Goal: Find specific page/section: Find specific page/section

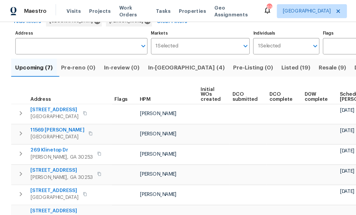
scroll to position [34, 0]
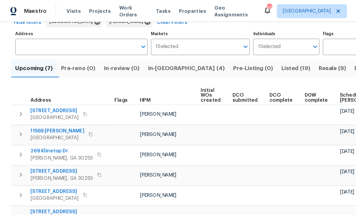
click at [145, 58] on span "In-reno (4)" at bounding box center [159, 58] width 66 height 8
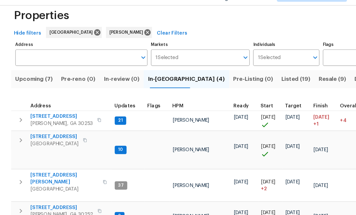
scroll to position [20, 0]
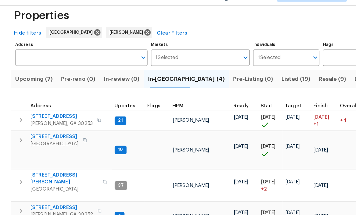
scroll to position [0, 0]
click at [53, 213] on span "195 Sampson Ct" at bounding box center [55, 219] width 58 height 12
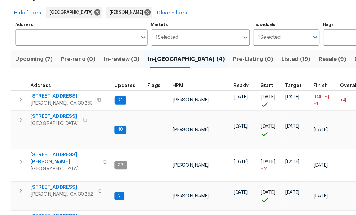
click at [54, 111] on span "201 Autumn Lake Way" at bounding box center [52, 114] width 53 height 6
